Goal: Complete application form

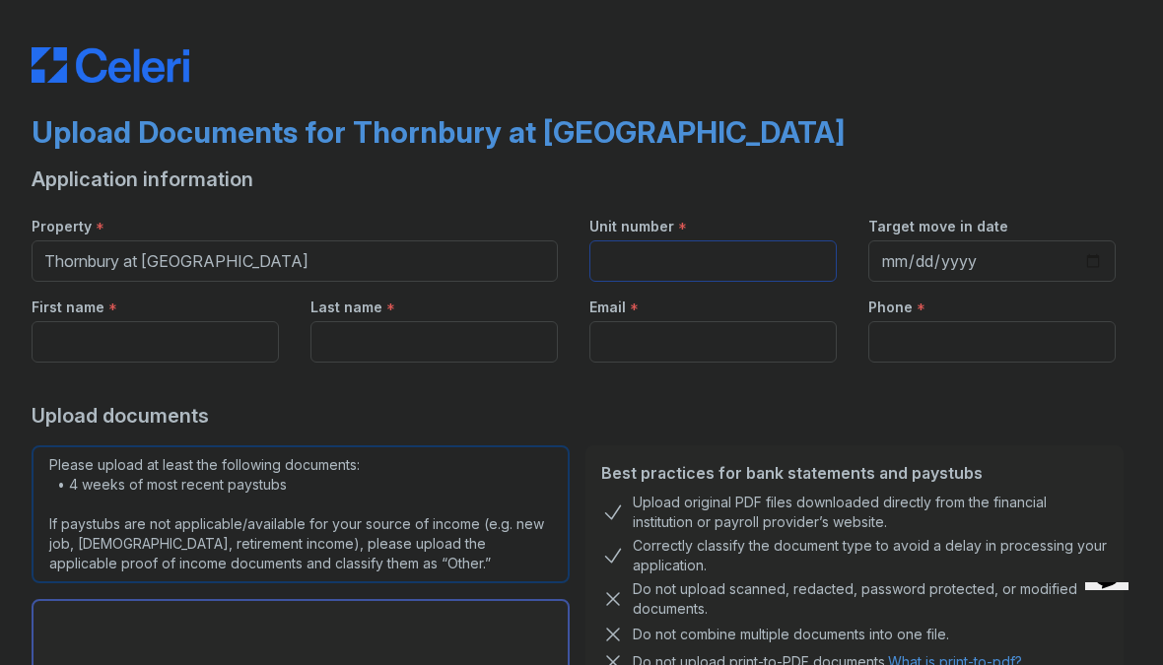
click at [689, 266] on input "Unit number" at bounding box center [712, 260] width 247 height 41
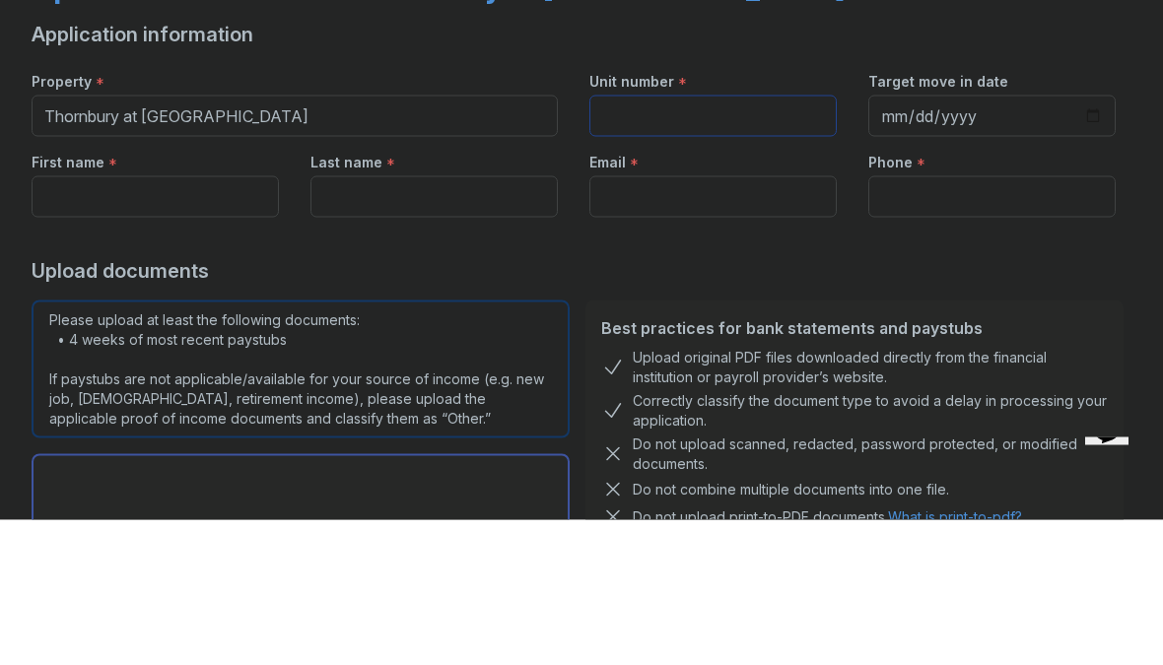
type input "1134"
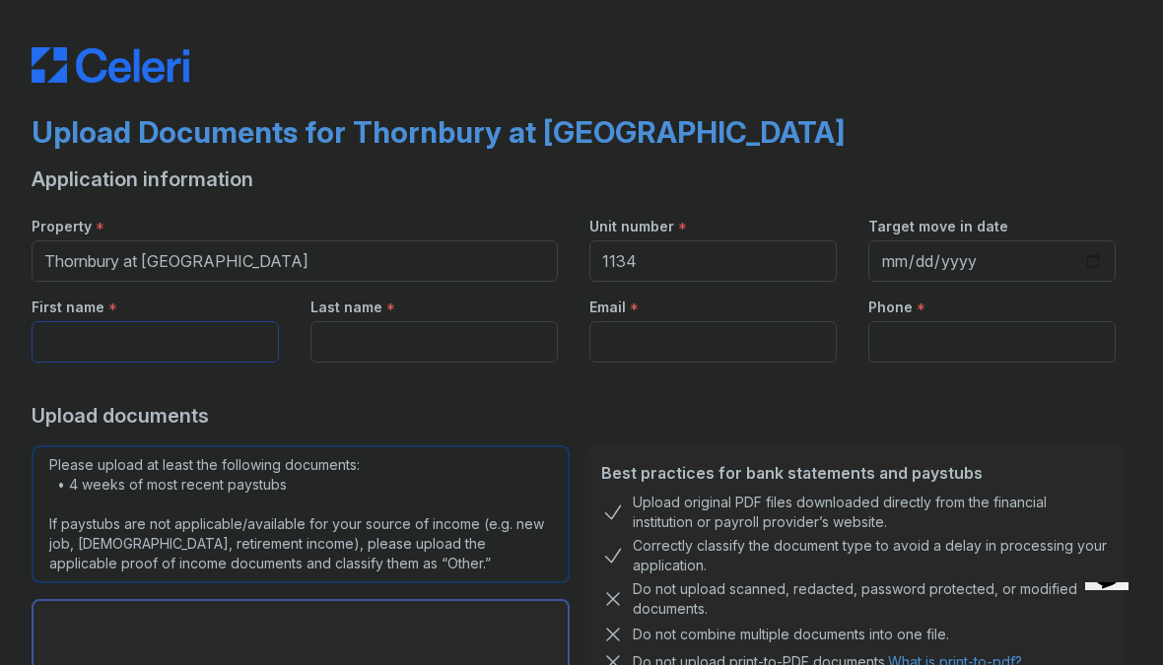
type input "Theola"
type input "Foster"
type input "theolafosterm@yahoo.com"
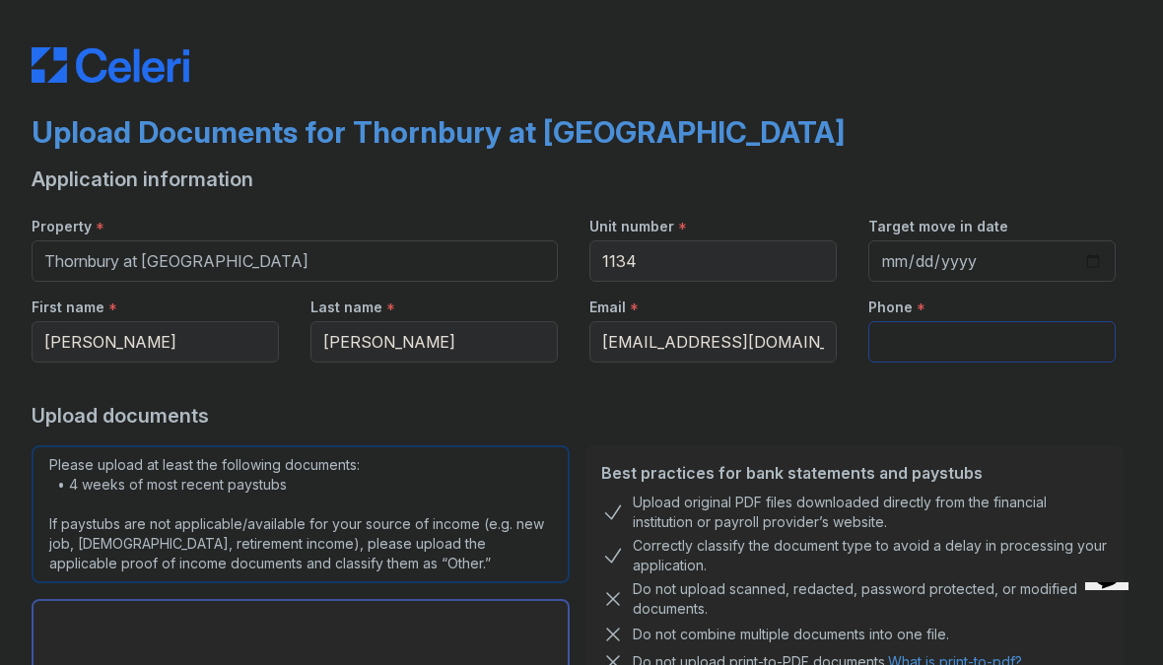
type input "3463075344"
click at [983, 266] on input "Target move in date" at bounding box center [991, 260] width 247 height 41
type input "2025-08-29"
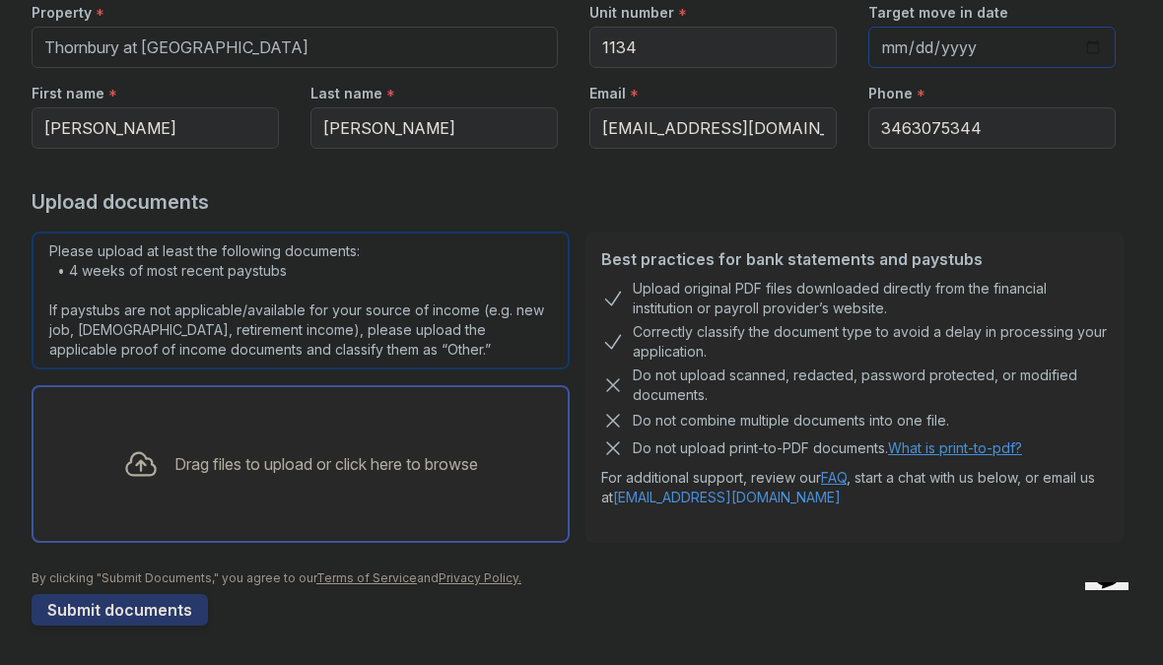
scroll to position [214, 0]
click at [474, 135] on input "Foster" at bounding box center [433, 127] width 247 height 41
type input "Foster Mbaekwe"
click at [399, 459] on div "Drag files to upload or click here to browse" at bounding box center [325, 464] width 303 height 24
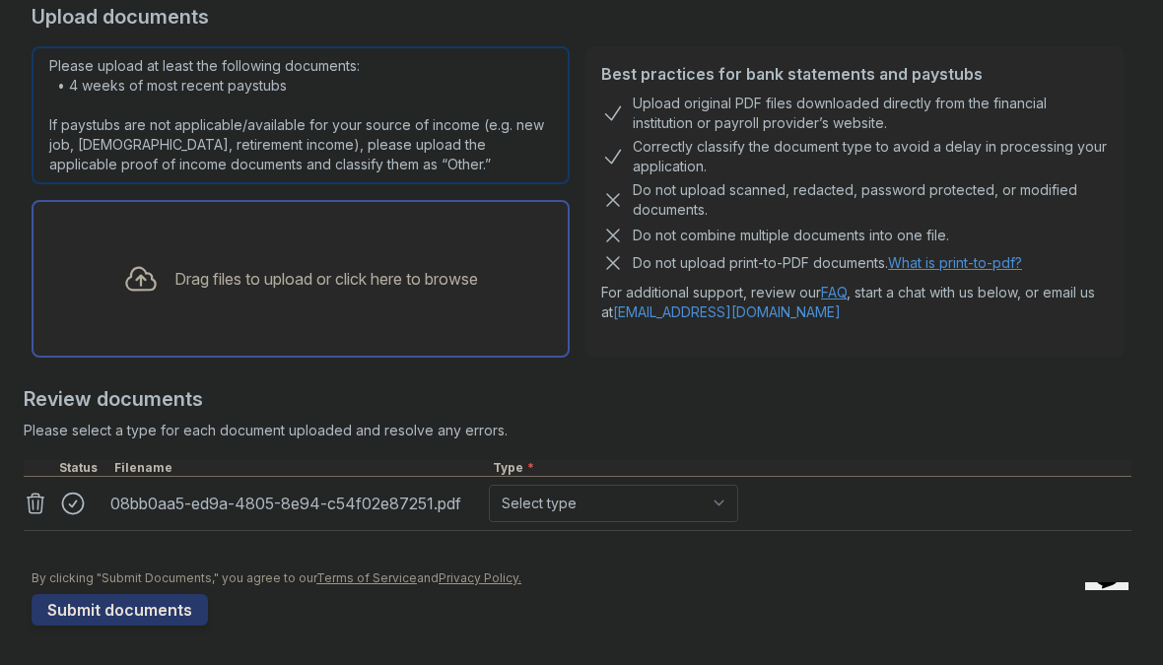
scroll to position [399, 0]
click at [598, 503] on select "Select type Paystub Bank Statement Offer Letter Tax Documents Benefit Award Let…" at bounding box center [613, 503] width 249 height 37
select select "paystub"
click at [131, 619] on button "Submit documents" at bounding box center [120, 610] width 176 height 32
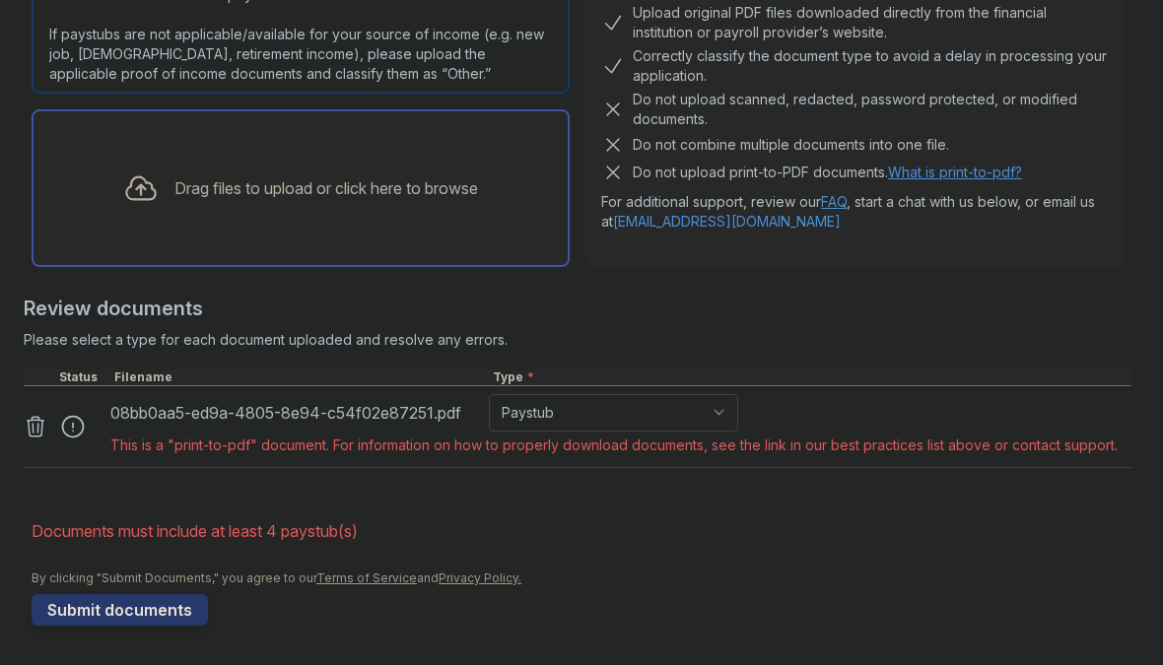
scroll to position [545, 0]
click at [629, 411] on select "Paystub Bank Statement Offer Letter Tax Documents Benefit Award Letter Investme…" at bounding box center [613, 412] width 249 height 37
click at [292, 177] on div "Drag files to upload or click here to browse" at bounding box center [325, 188] width 303 height 24
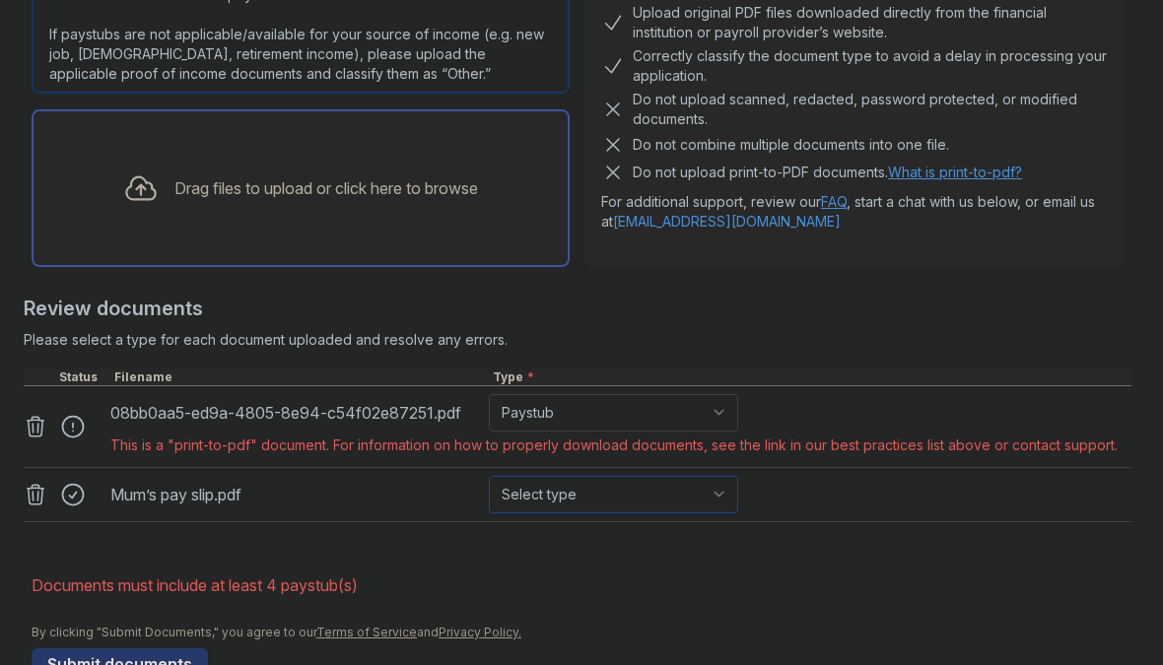
click at [569, 491] on select "Select type Paystub Bank Statement Offer Letter Tax Documents Benefit Award Let…" at bounding box center [613, 494] width 249 height 37
select select "paystub"
click at [383, 198] on div "Drag files to upload or click here to browse" at bounding box center [325, 188] width 303 height 24
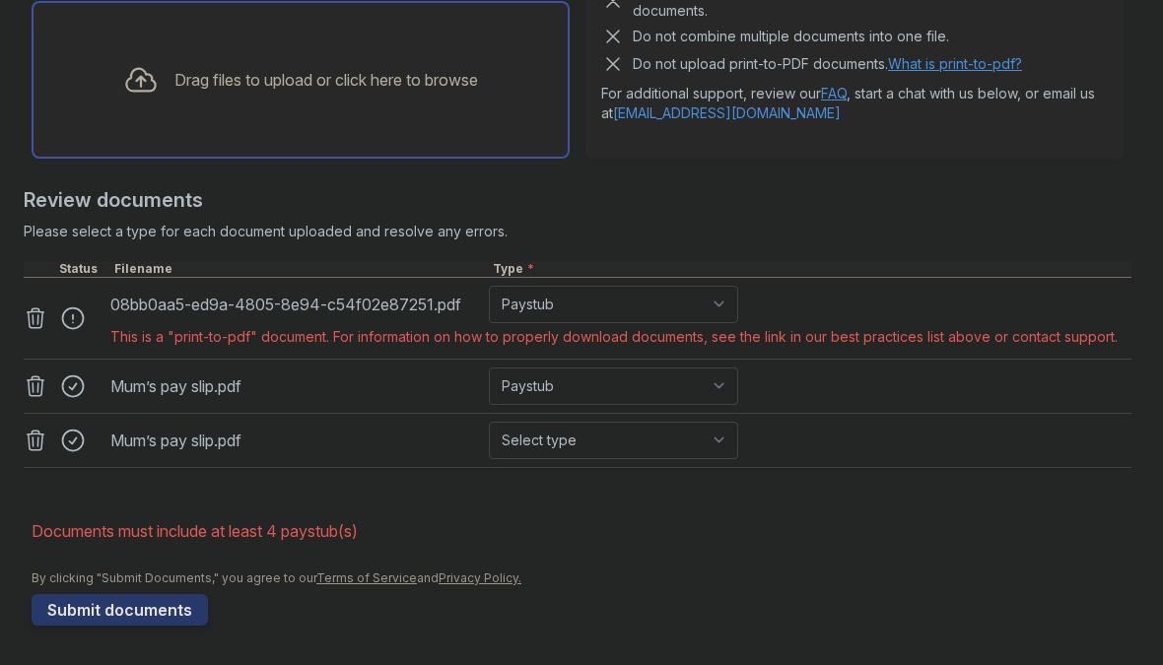
scroll to position [653, 0]
click at [578, 439] on select "Select type Paystub Bank Statement Offer Letter Tax Documents Benefit Award Let…" at bounding box center [613, 440] width 249 height 37
select select "paystub"
click at [149, 611] on button "Submit documents" at bounding box center [120, 610] width 176 height 32
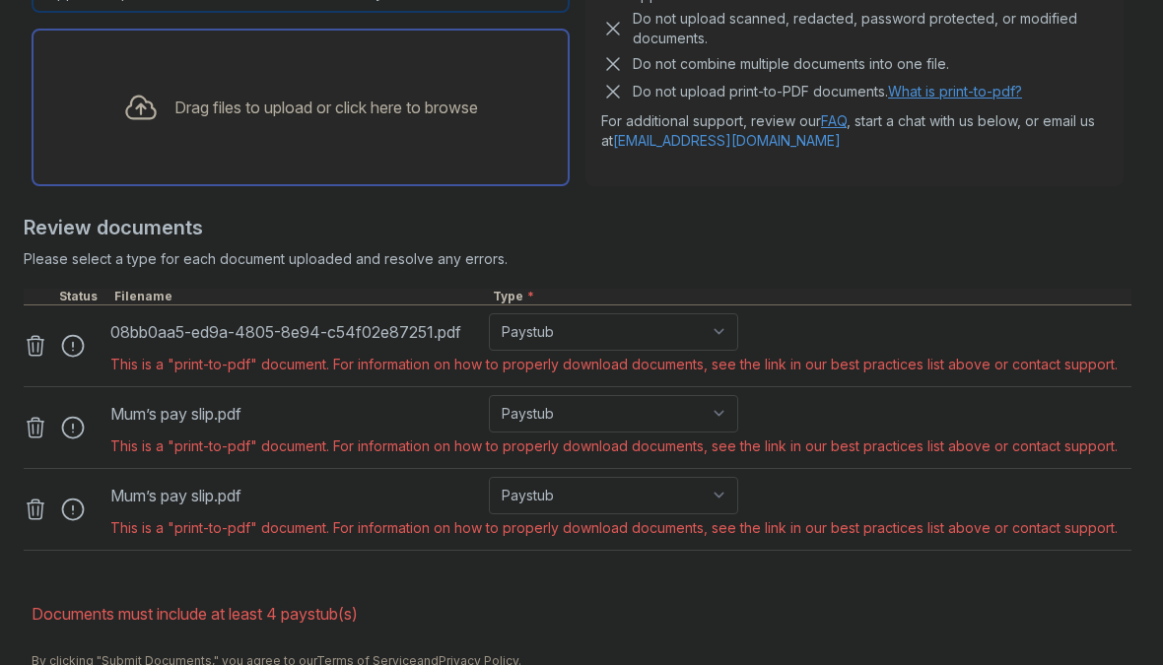
scroll to position [639, 0]
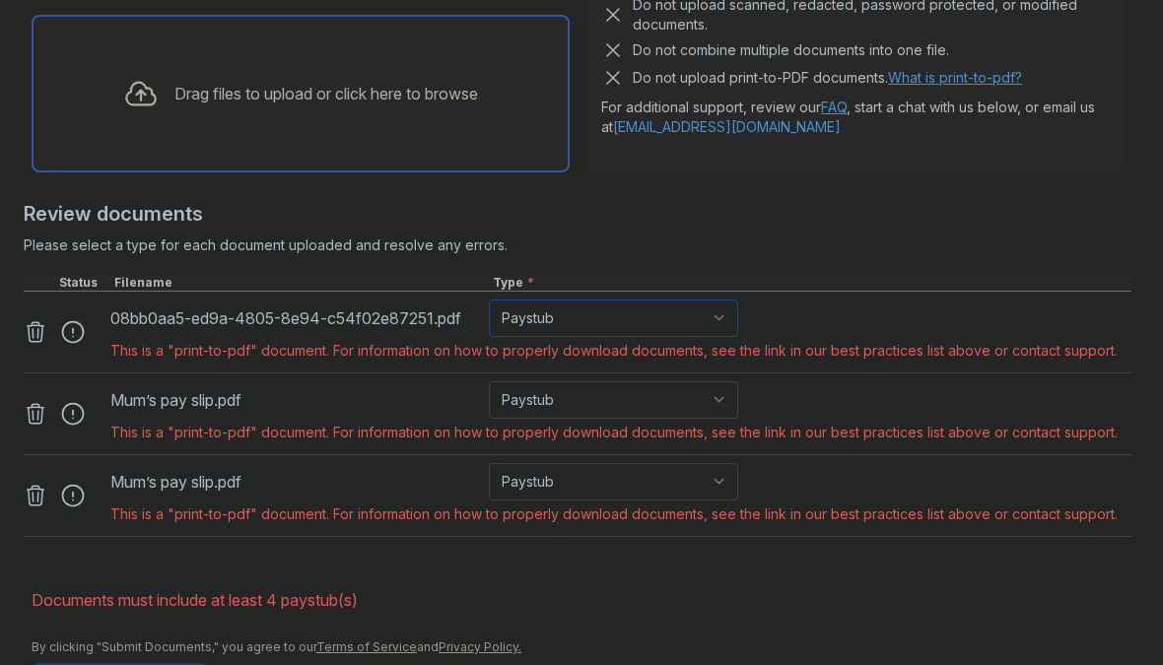
click at [596, 328] on select "Paystub Bank Statement Offer Letter Tax Documents Benefit Award Letter Investme…" at bounding box center [613, 318] width 249 height 37
select select "other"
click at [599, 397] on select "Paystub Bank Statement Offer Letter Tax Documents Benefit Award Letter Investme…" at bounding box center [613, 399] width 249 height 37
select select "other"
click at [562, 477] on select "Paystub Bank Statement Offer Letter Tax Documents Benefit Award Letter Investme…" at bounding box center [613, 481] width 249 height 37
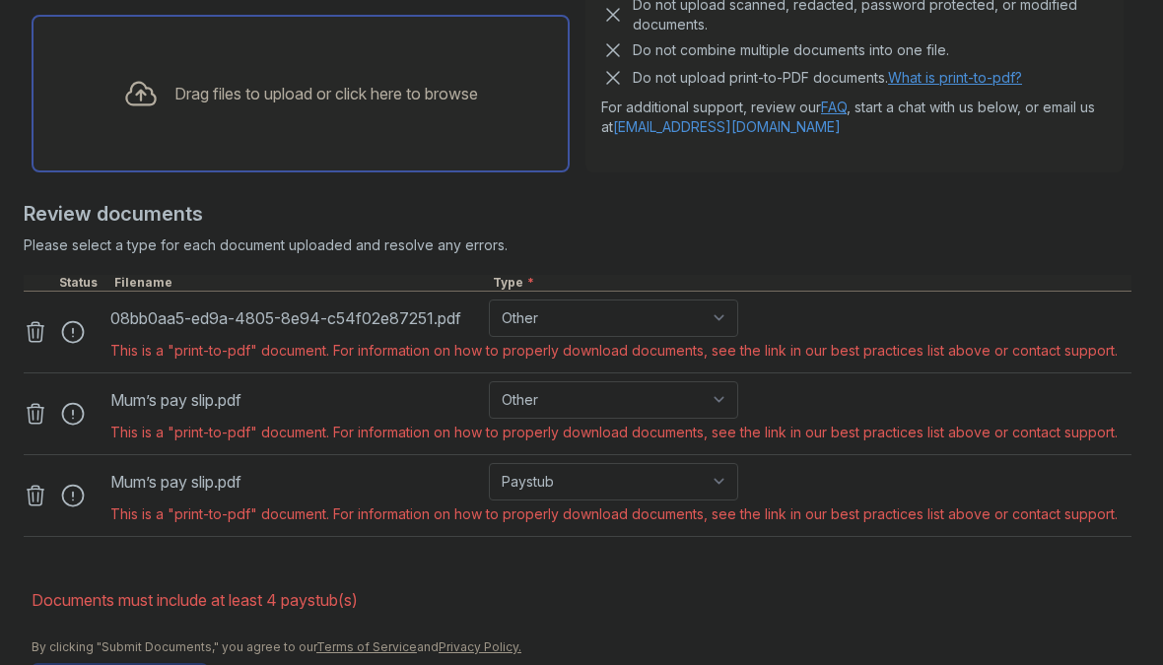
click at [571, 510] on div "This is a "print-to-pdf" document. For information on how to properly download …" at bounding box center [613, 514] width 1007 height 20
click at [577, 480] on select "Paystub Bank Statement Offer Letter Tax Documents Benefit Award Letter Investme…" at bounding box center [613, 481] width 249 height 37
select select "other"
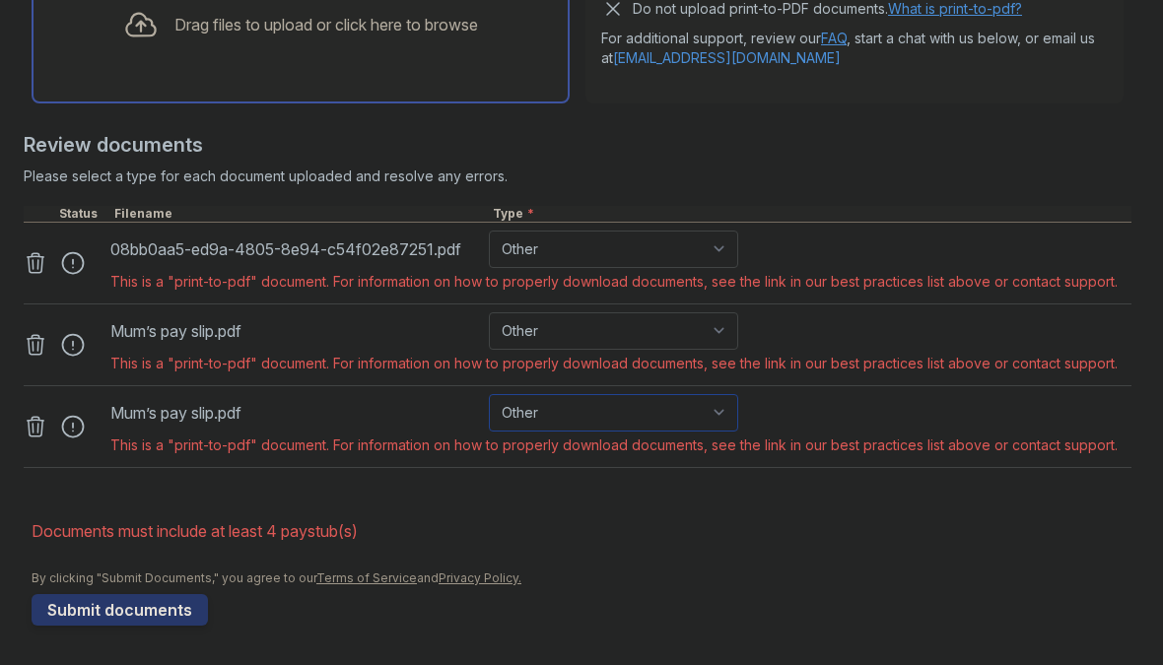
scroll to position [708, 0]
click at [301, 538] on li "Documents must include at least 4 paystub(s)" at bounding box center [582, 530] width 1100 height 39
click at [397, 493] on form "Application information Property * Thornbury at Chase Oaks Unit number * 1134 T…" at bounding box center [582, 68] width 1100 height 1113
click at [168, 600] on button "Submit documents" at bounding box center [120, 610] width 176 height 32
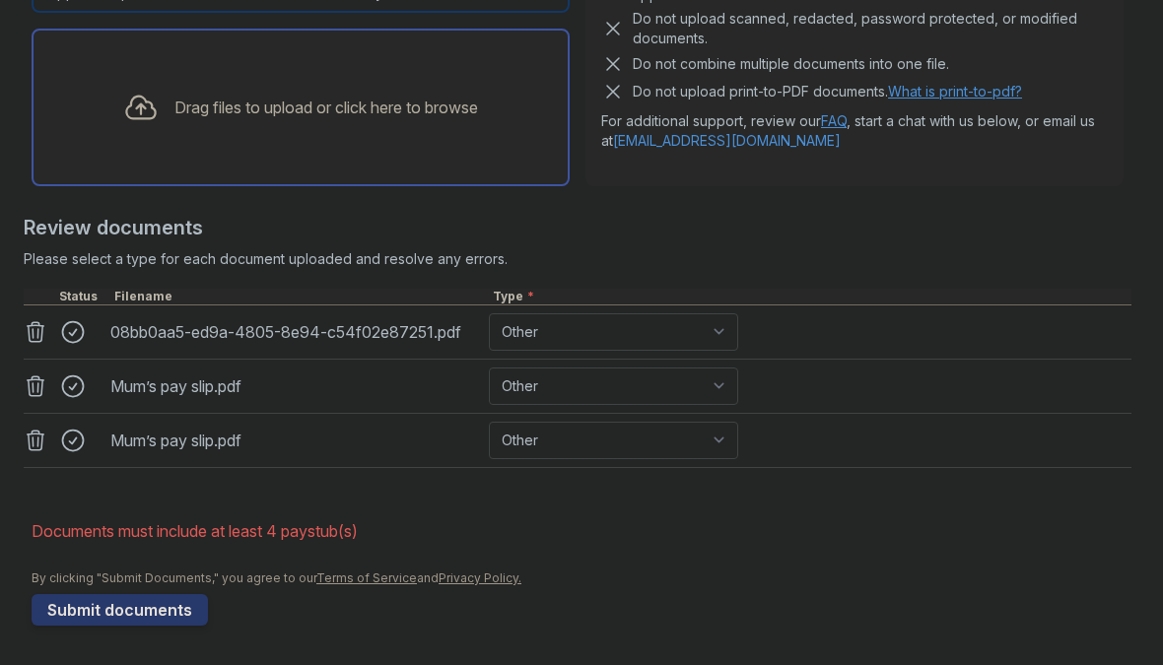
scroll to position [626, 0]
click at [589, 319] on select "Paystub Bank Statement Offer Letter Tax Documents Benefit Award Letter Investme…" at bounding box center [613, 331] width 249 height 37
select select "paystub"
click at [589, 381] on select "Paystub Bank Statement Offer Letter Tax Documents Benefit Award Letter Investme…" at bounding box center [613, 386] width 249 height 37
click at [602, 381] on select "Paystub Bank Statement Offer Letter Tax Documents Benefit Award Letter Investme…" at bounding box center [613, 386] width 249 height 37
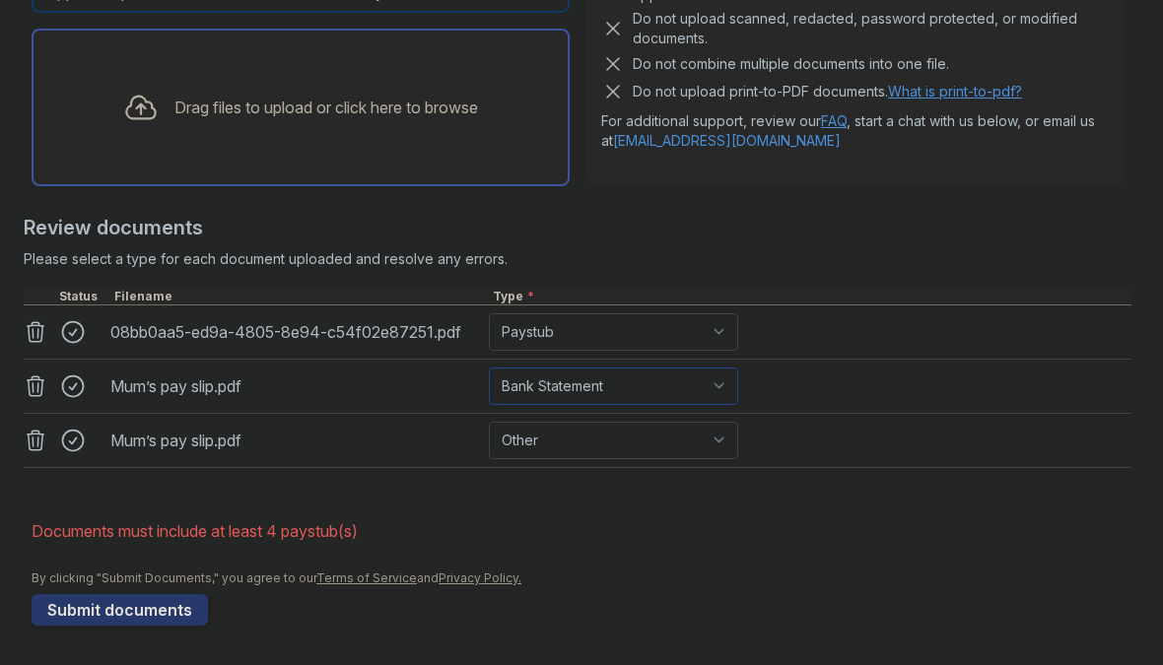
select select "paystub"
click at [579, 434] on select "Paystub Bank Statement Offer Letter Tax Documents Benefit Award Letter Investme…" at bounding box center [613, 440] width 249 height 37
select select "paystub"
click at [149, 621] on button "Submit documents" at bounding box center [120, 610] width 176 height 32
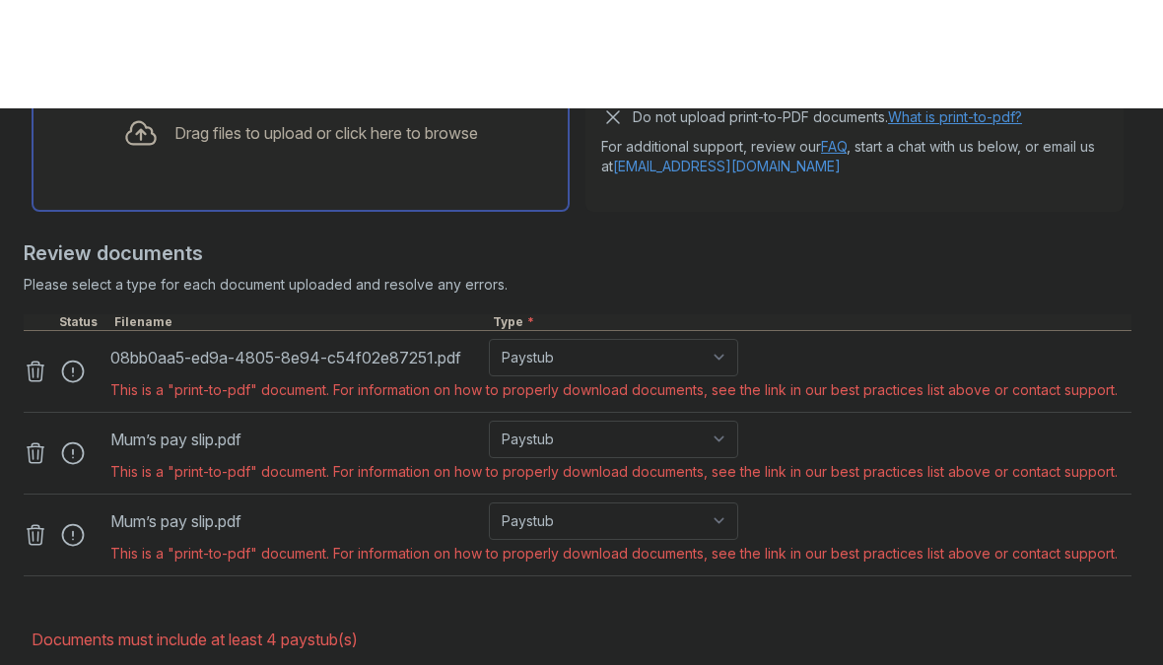
scroll to position [684, 0]
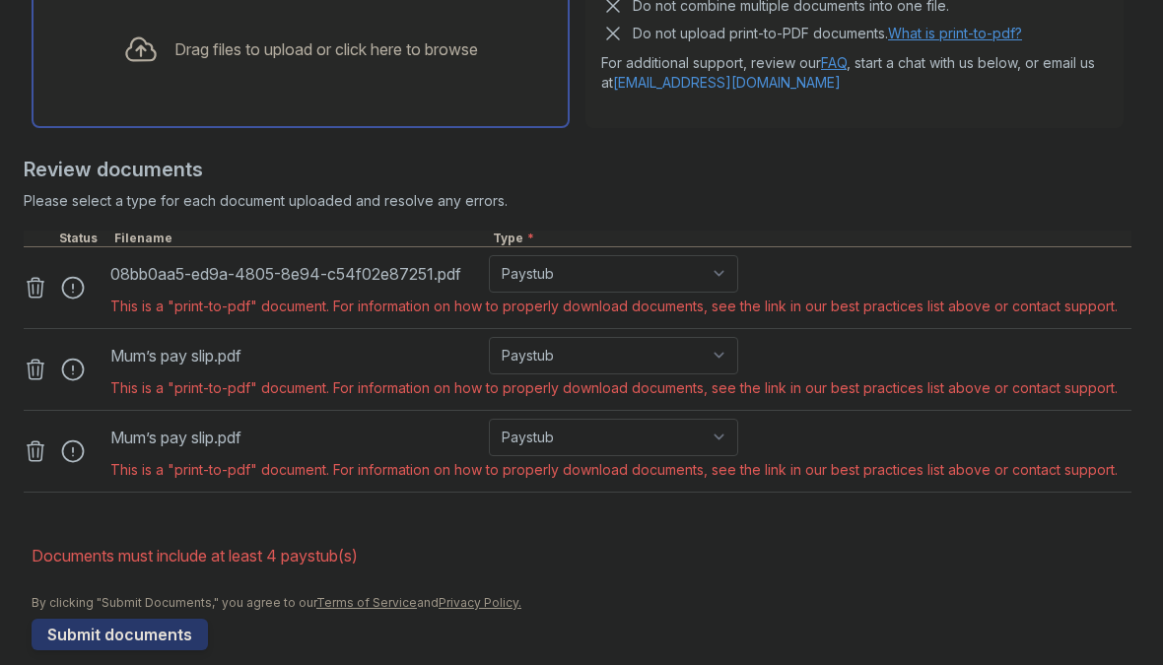
click at [978, 41] on link "What is print-to-pdf?" at bounding box center [955, 33] width 134 height 17
